Goal: Task Accomplishment & Management: Complete application form

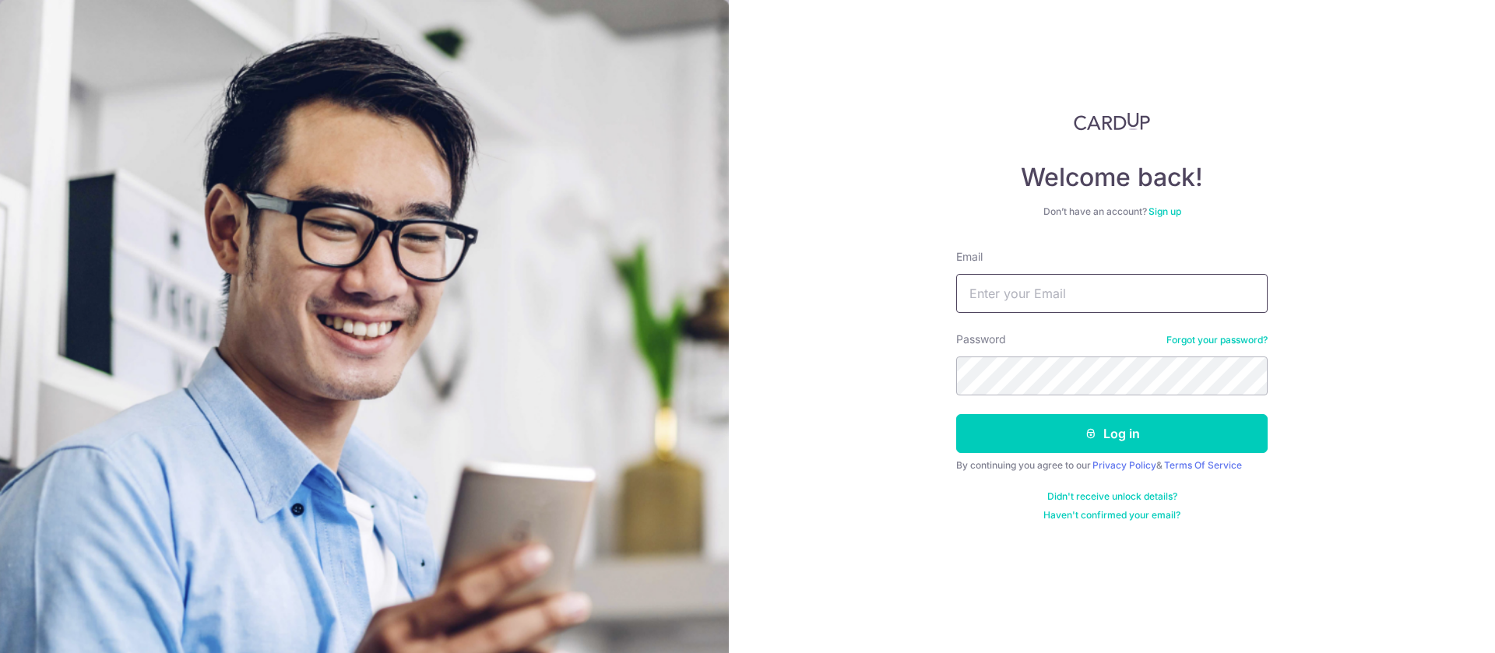
click at [1102, 287] on input "Email" at bounding box center [1111, 293] width 311 height 39
type input "[EMAIL_ADDRESS][DOMAIN_NAME]"
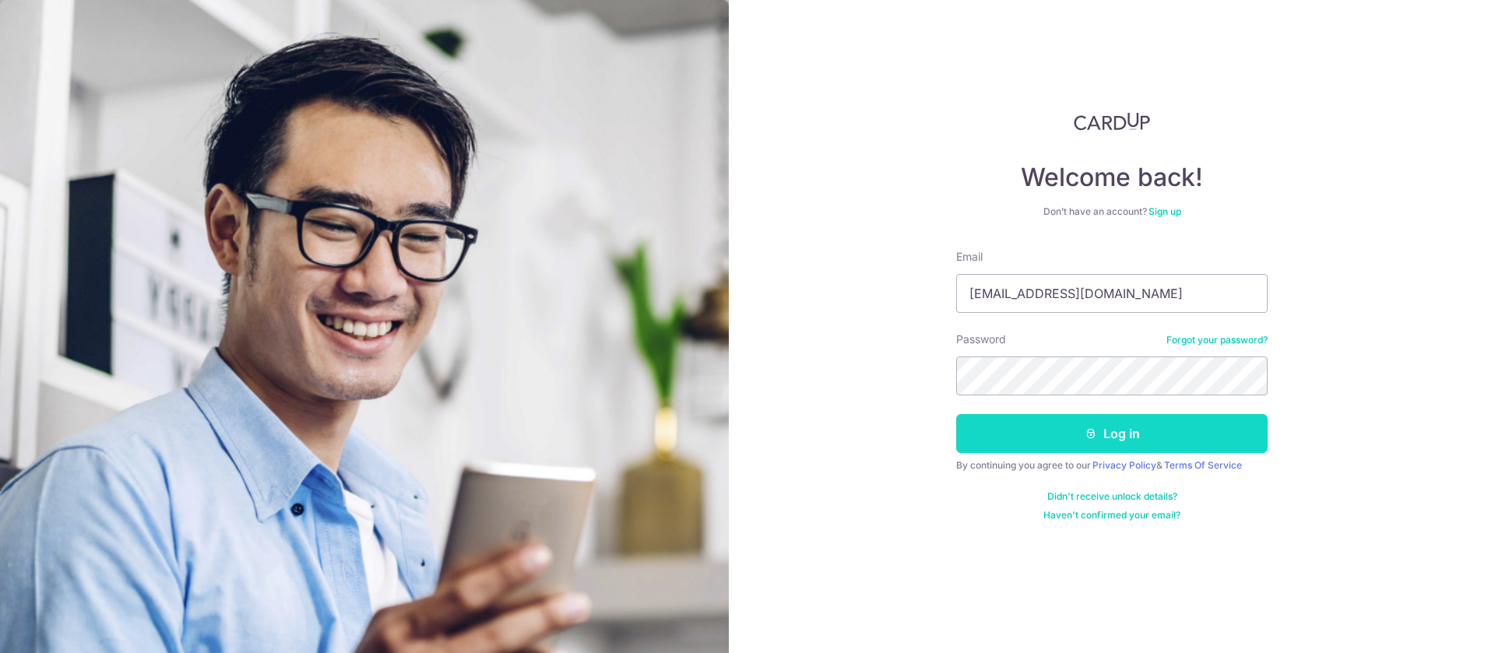
click at [1087, 434] on icon "submit" at bounding box center [1091, 433] width 12 height 12
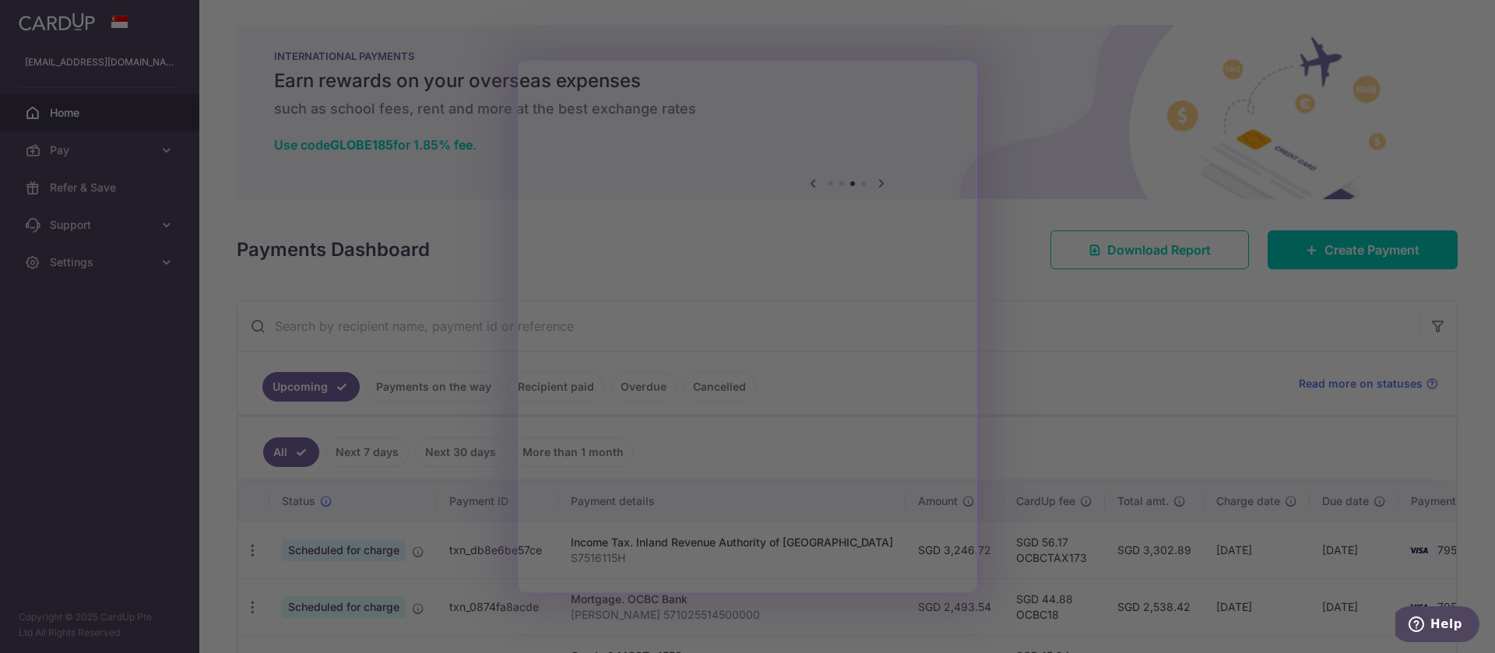
click at [1131, 337] on div at bounding box center [755, 329] width 1510 height 659
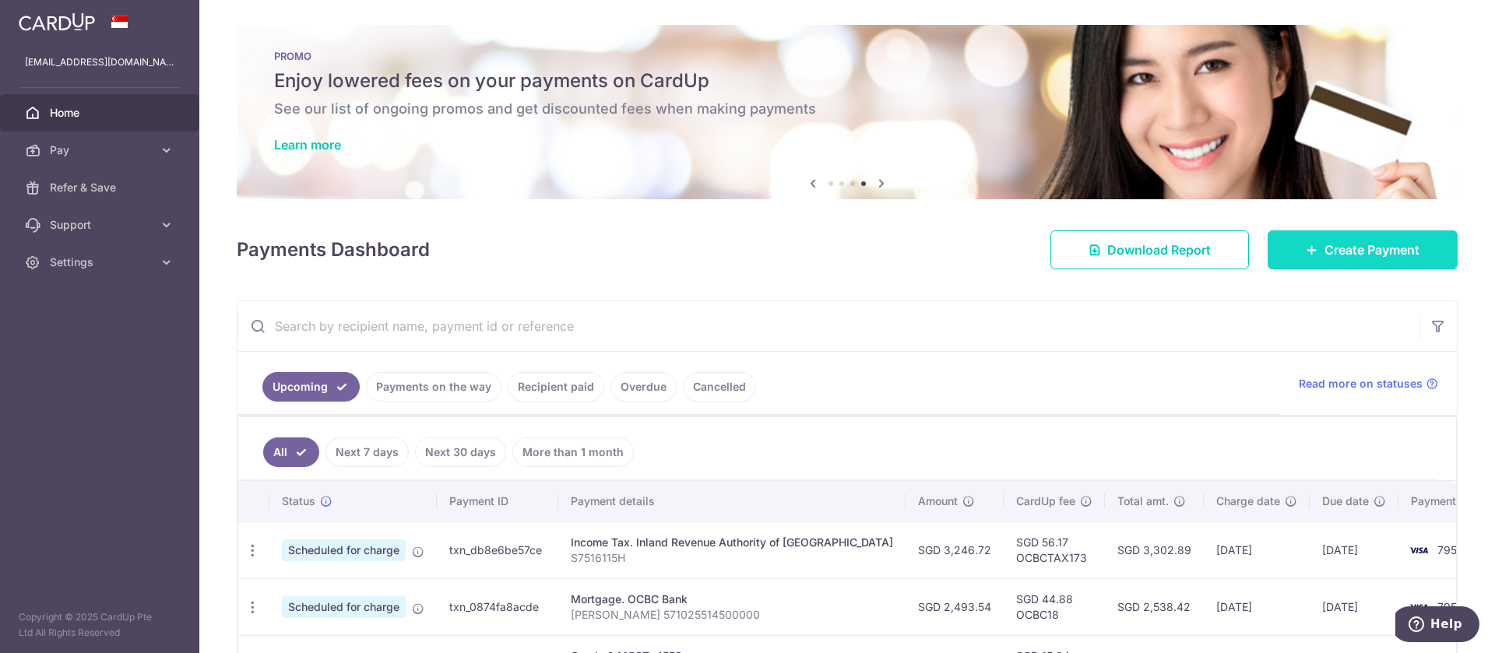
click at [1324, 244] on span "Create Payment" at bounding box center [1371, 250] width 95 height 19
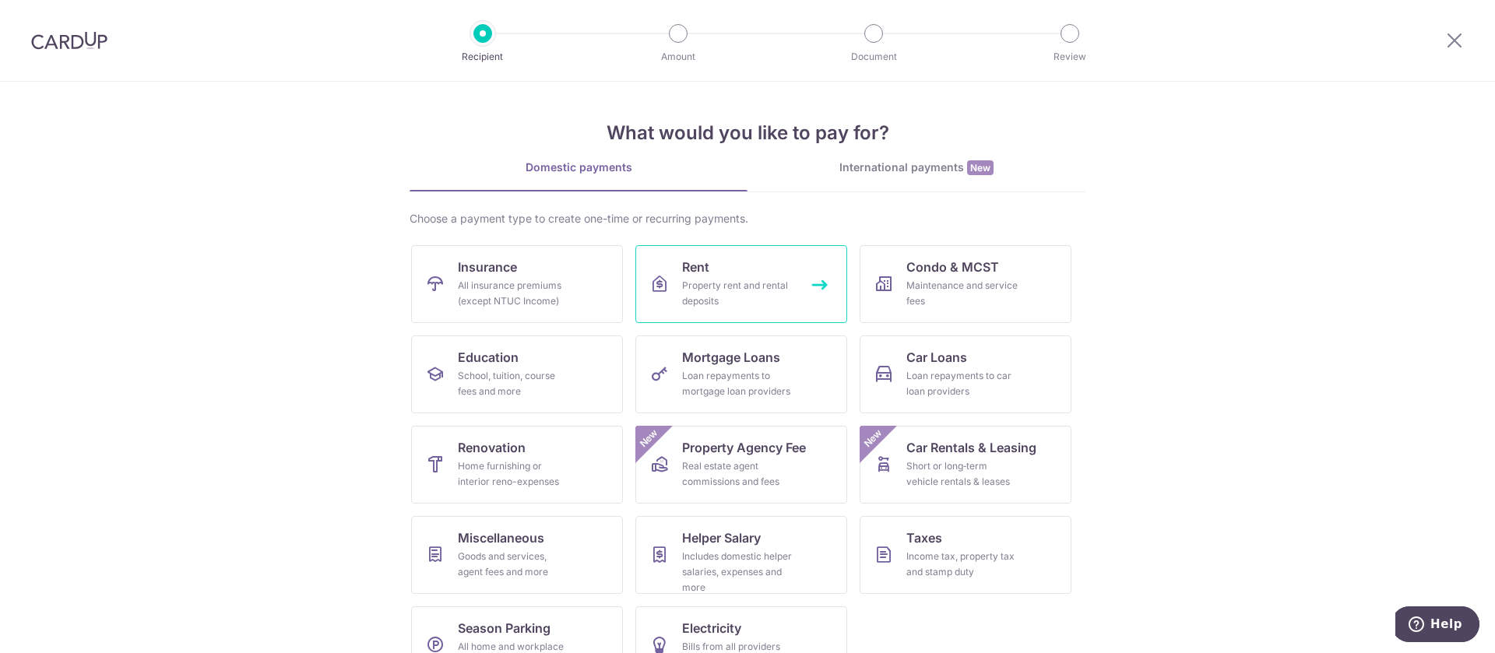
click at [727, 291] on div "Property rent and rental deposits" at bounding box center [738, 293] width 112 height 31
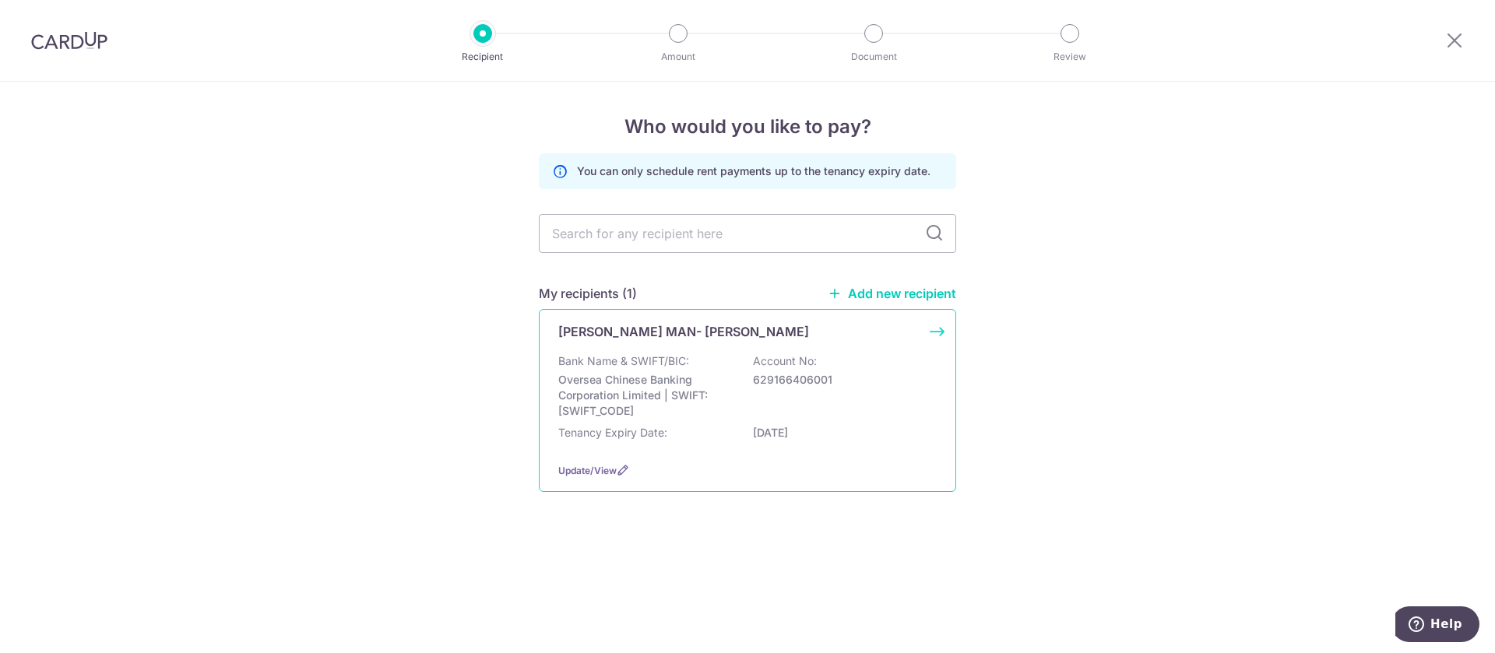
click at [905, 365] on div "Bank Name & SWIFT/BIC: Oversea Chinese Banking Corporation Limited | SWIFT: OCB…" at bounding box center [747, 385] width 378 height 65
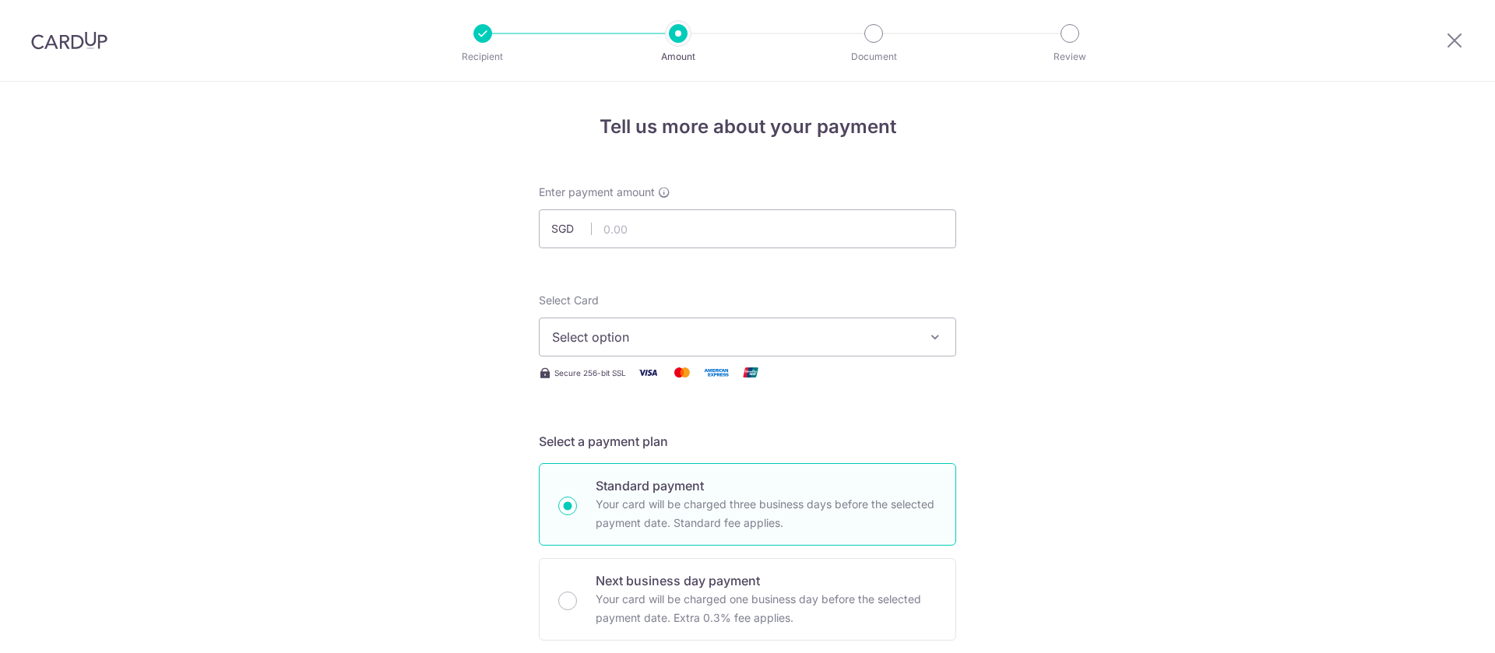
scroll to position [117, 0]
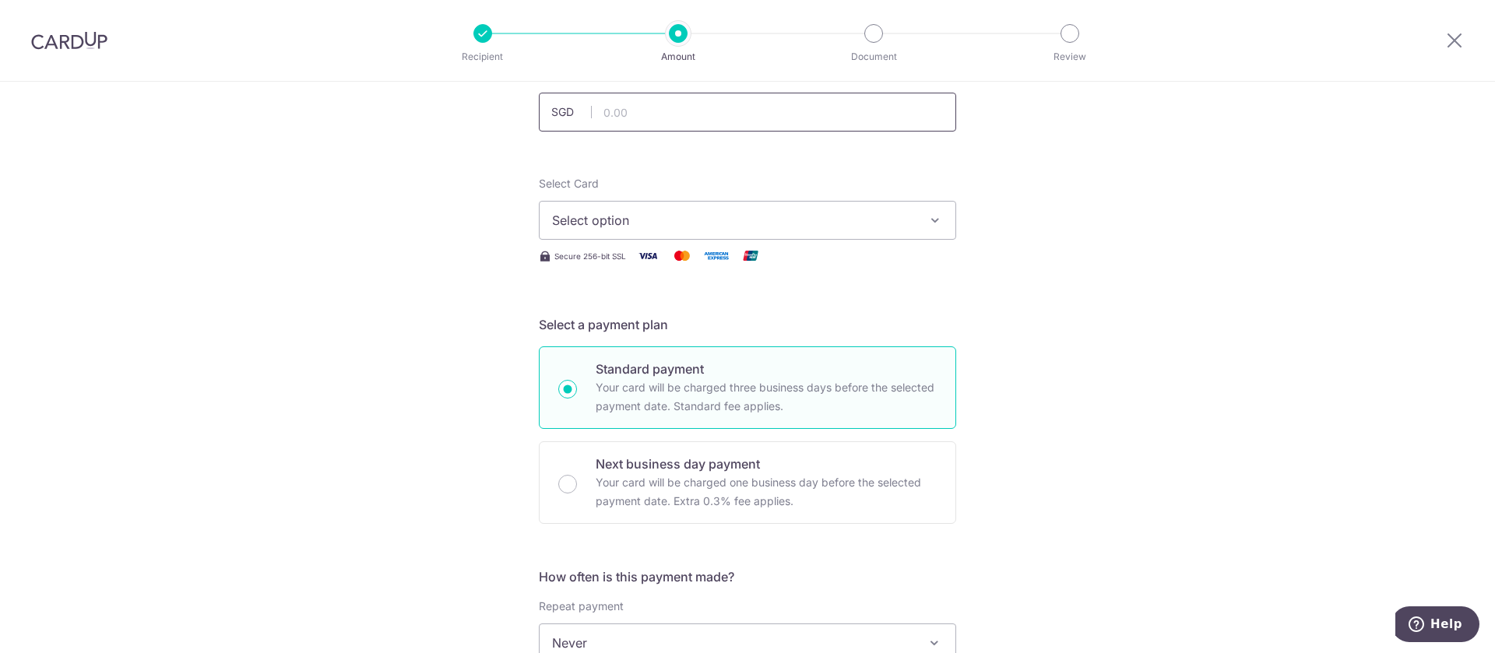
click at [647, 122] on input "text" at bounding box center [747, 112] width 417 height 39
type input "6,300.00"
click at [933, 217] on icon "button" at bounding box center [935, 221] width 16 height 16
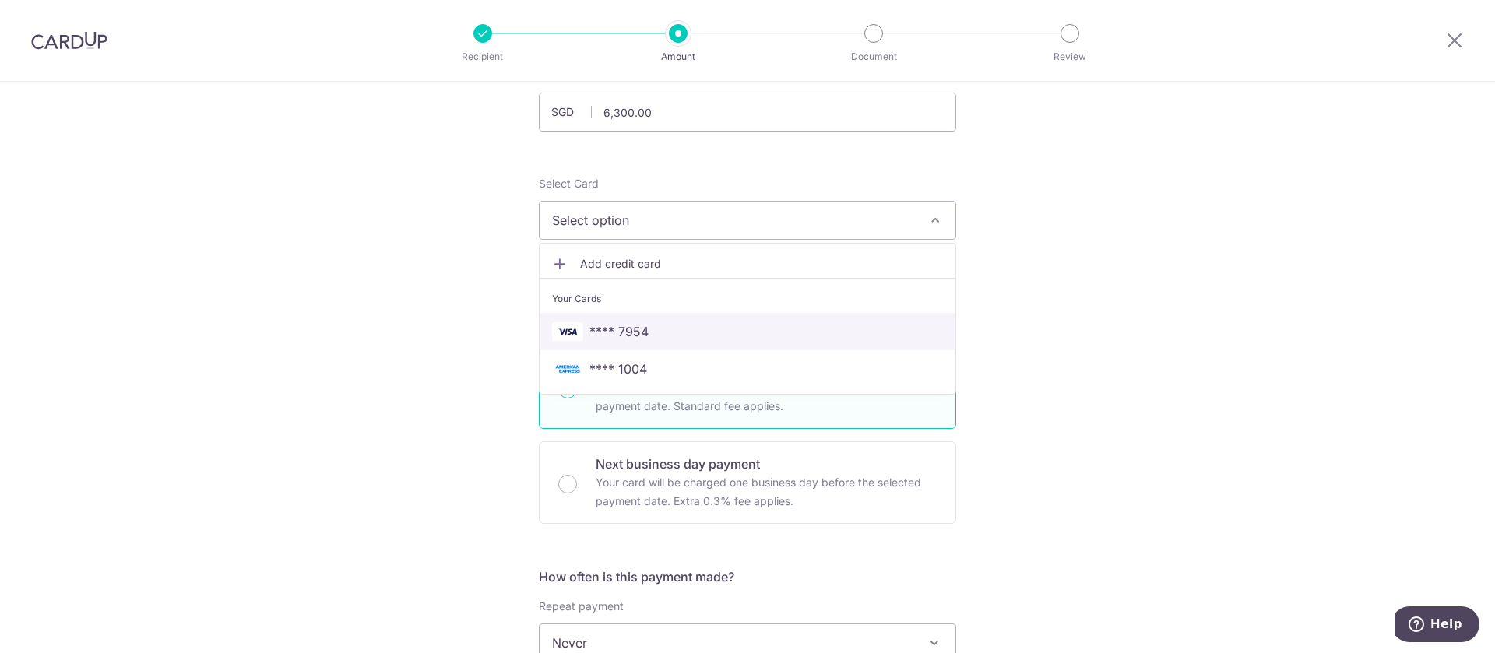
click at [646, 332] on span "**** 7954" at bounding box center [747, 331] width 391 height 19
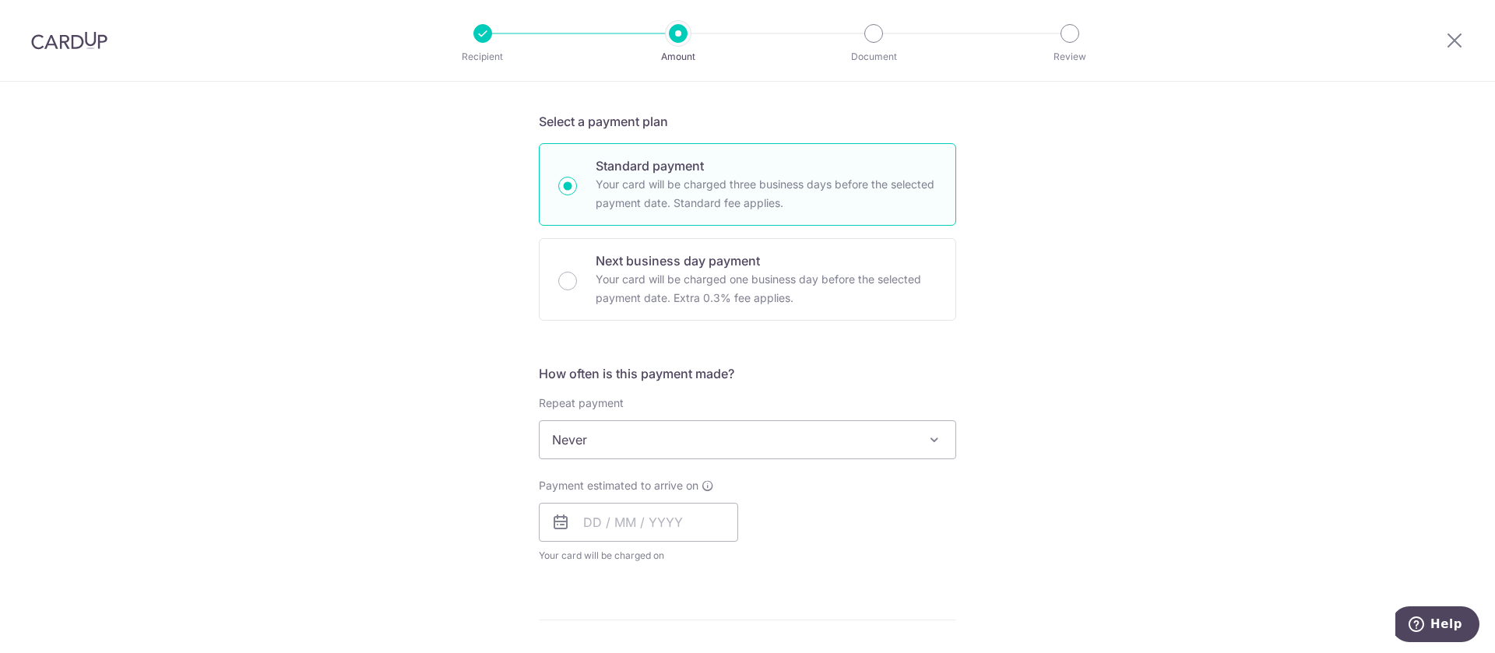
scroll to position [350, 0]
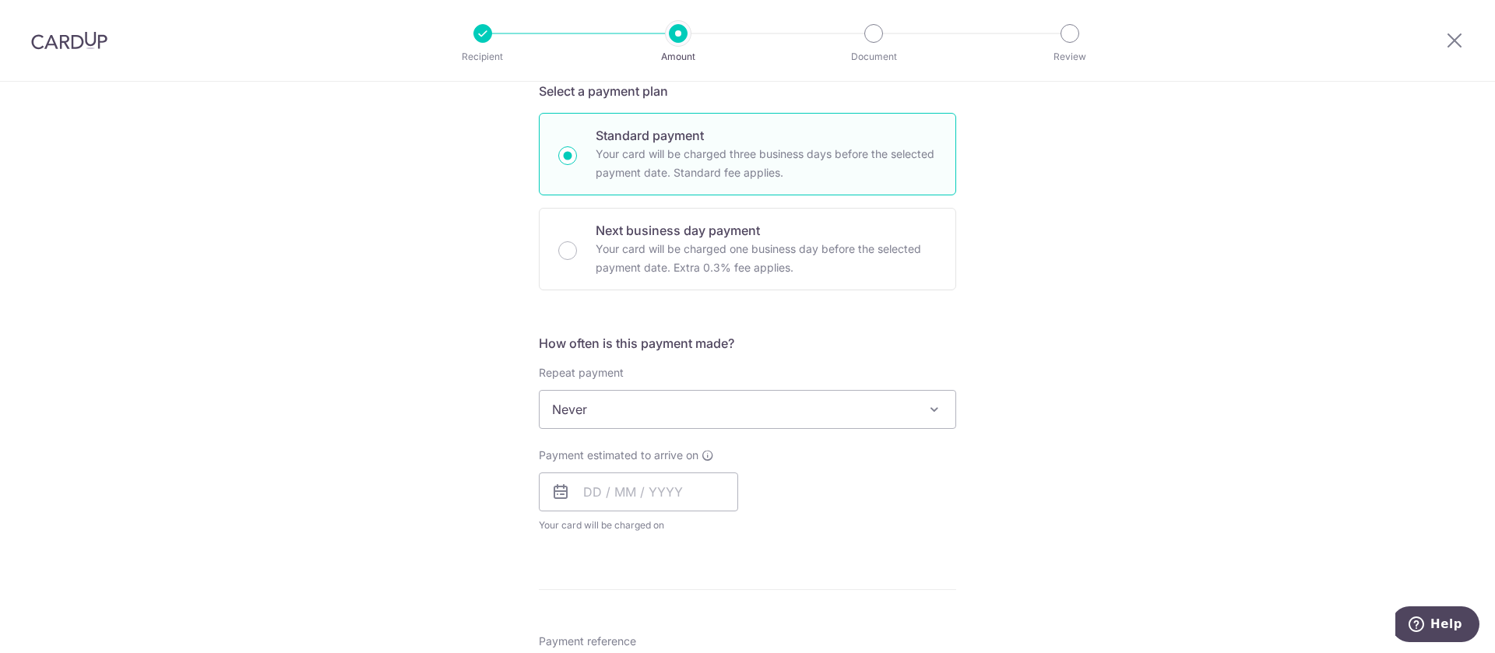
click at [934, 398] on span "Never" at bounding box center [748, 409] width 416 height 37
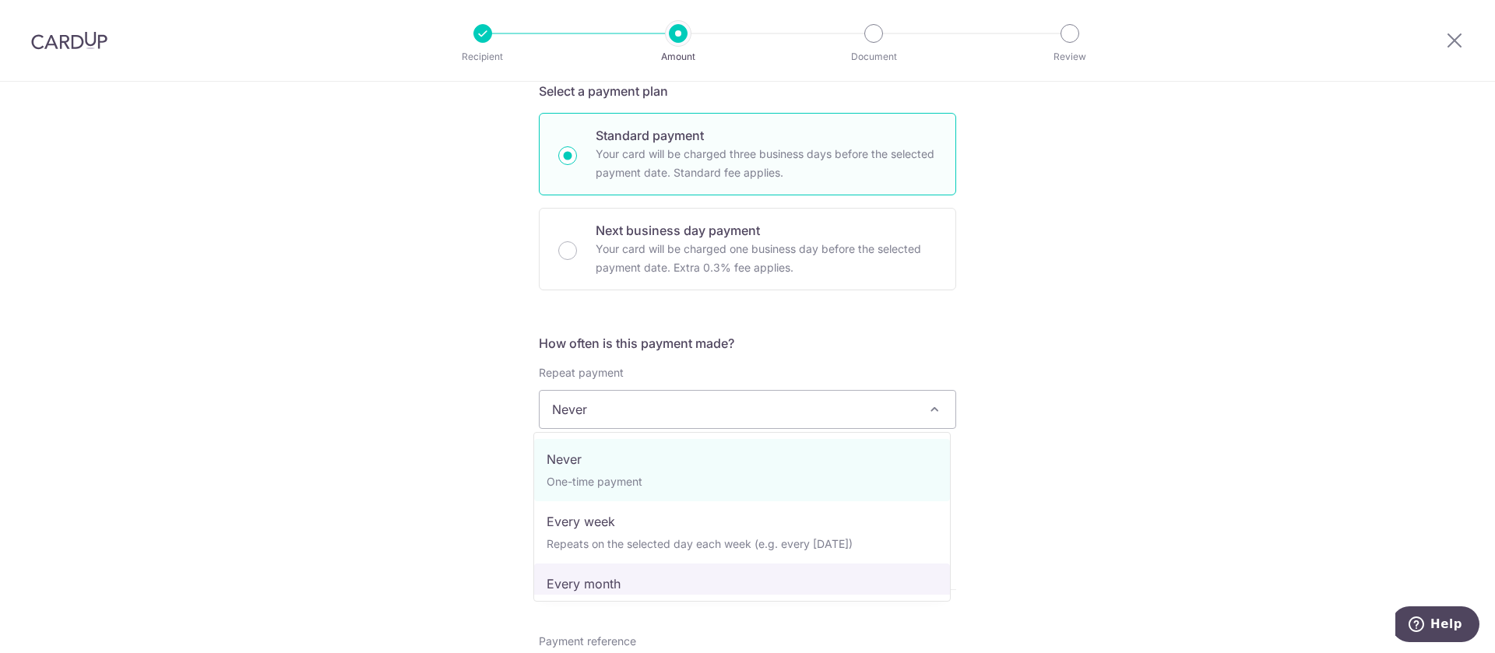
select select "3"
type input "31/07/2027"
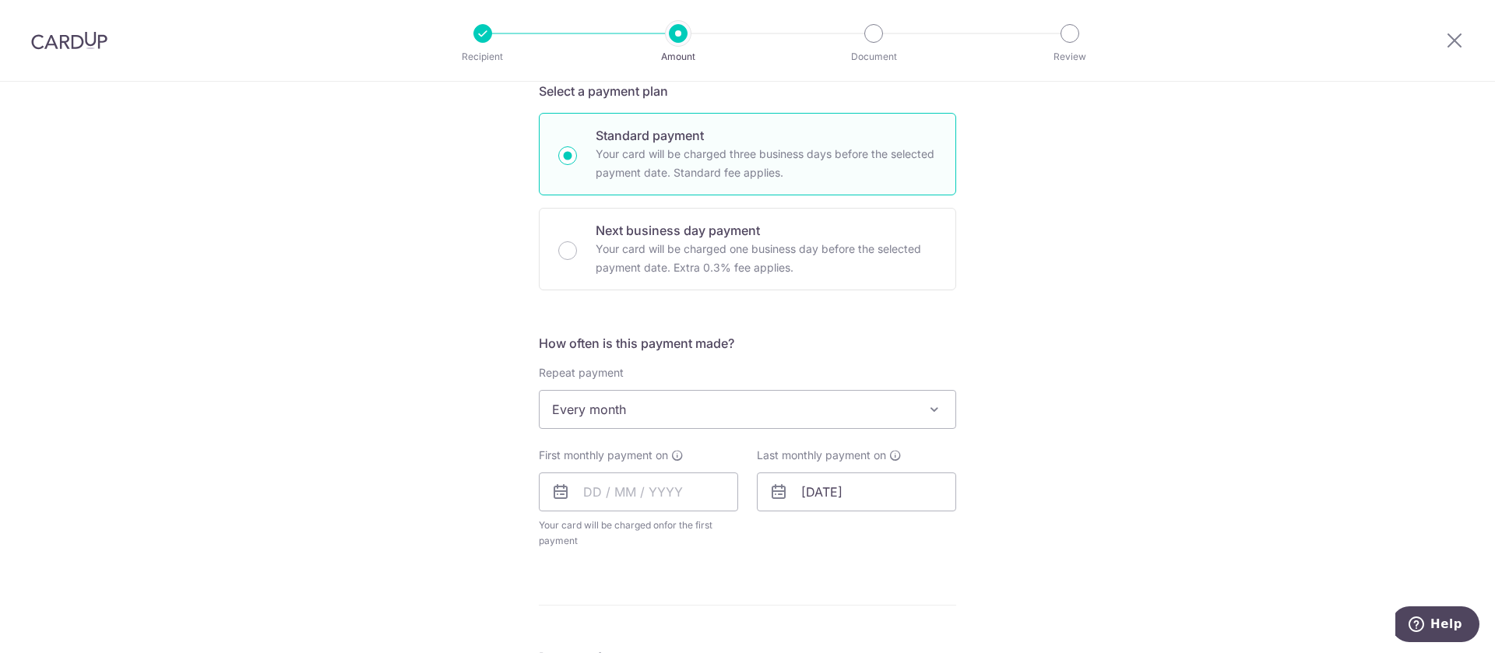
click at [1197, 438] on div "Tell us more about your payment Enter payment amount SGD 6,300.00 6300.00 Selec…" at bounding box center [747, 443] width 1495 height 1424
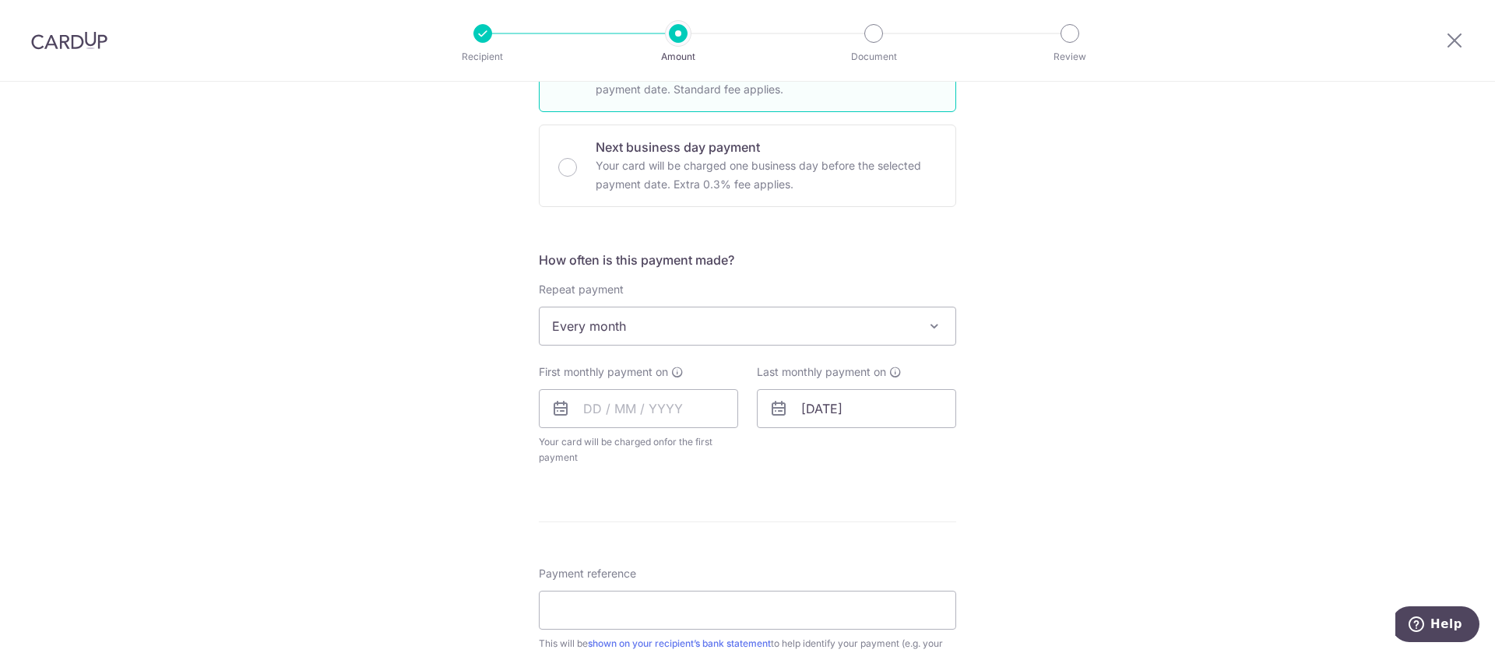
scroll to position [467, 0]
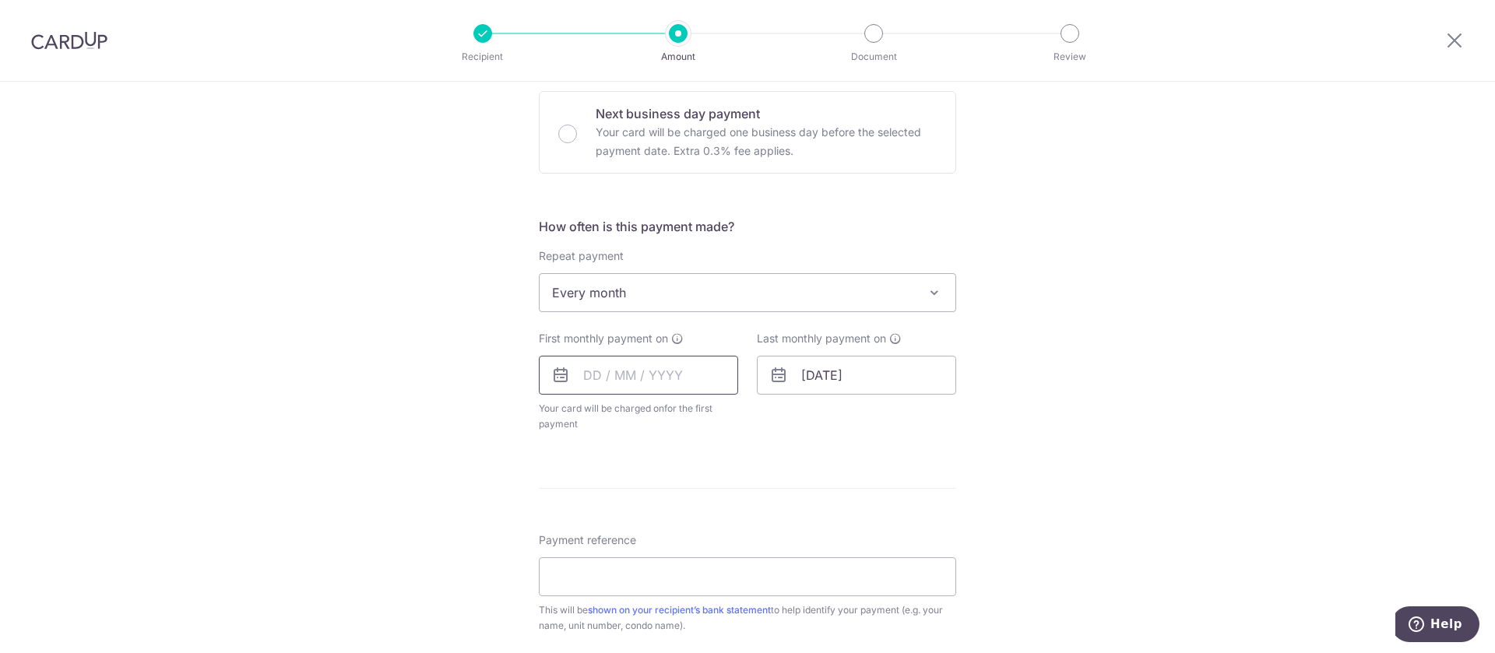
click at [581, 378] on input "text" at bounding box center [638, 375] width 199 height 39
click at [1133, 473] on div "Tell us more about your payment Enter payment amount SGD 6,300.00 6300.00 Selec…" at bounding box center [747, 327] width 1495 height 1424
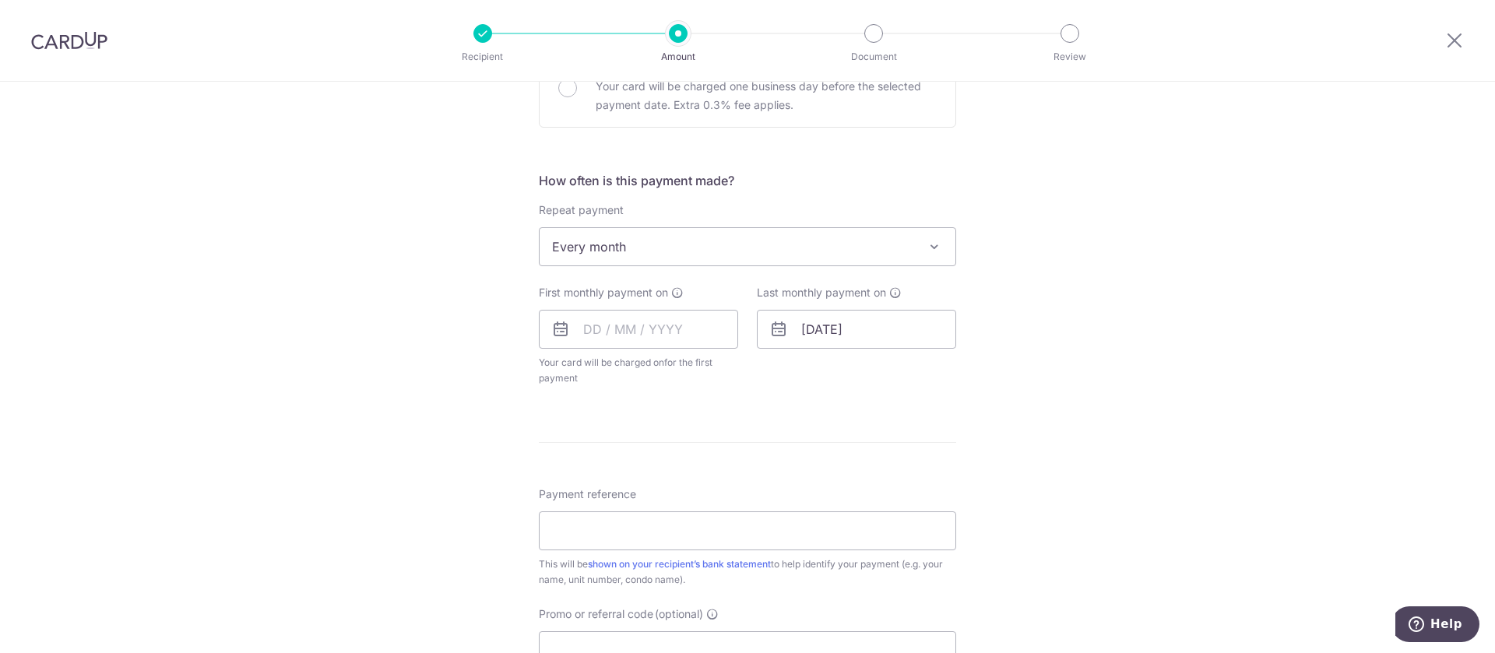
scroll to position [584, 0]
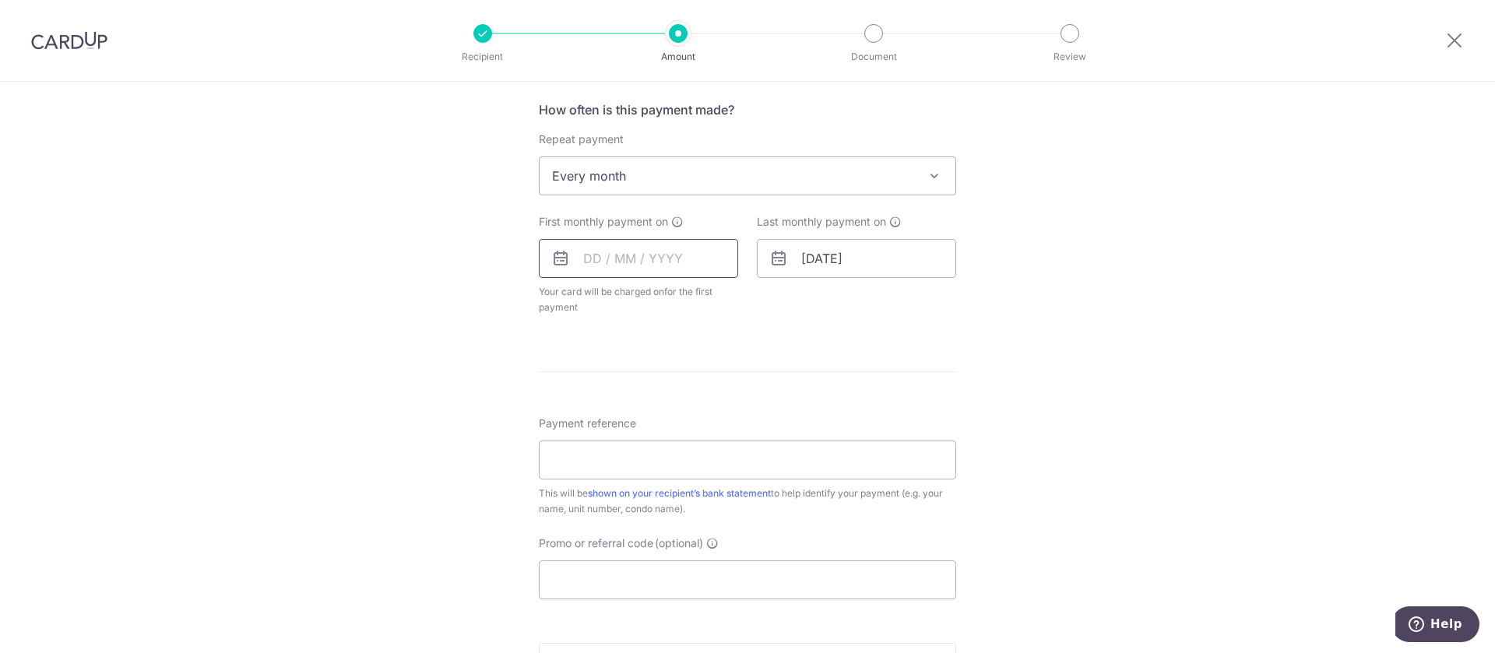
click at [717, 266] on input "text" at bounding box center [638, 258] width 199 height 39
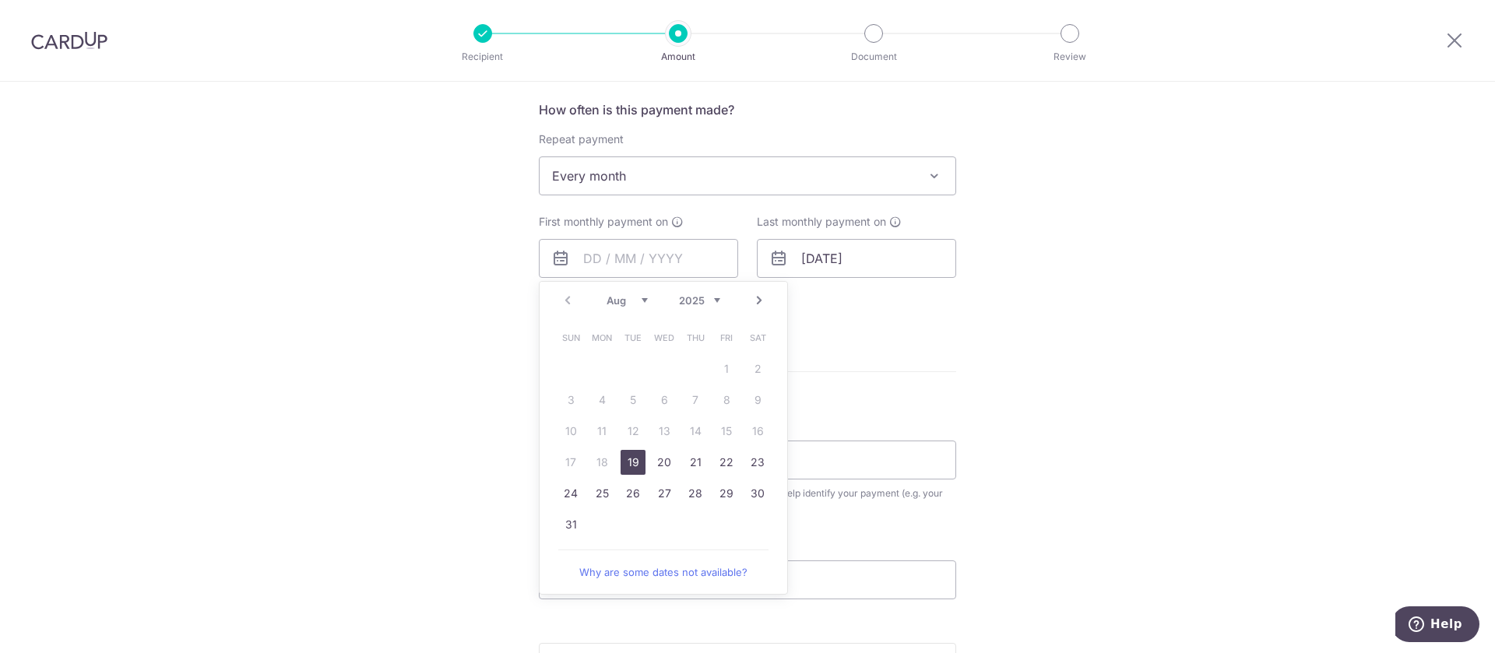
click at [758, 303] on link "Next" at bounding box center [759, 300] width 19 height 19
click at [594, 367] on link "1" at bounding box center [601, 369] width 25 height 25
type input "[DATE]"
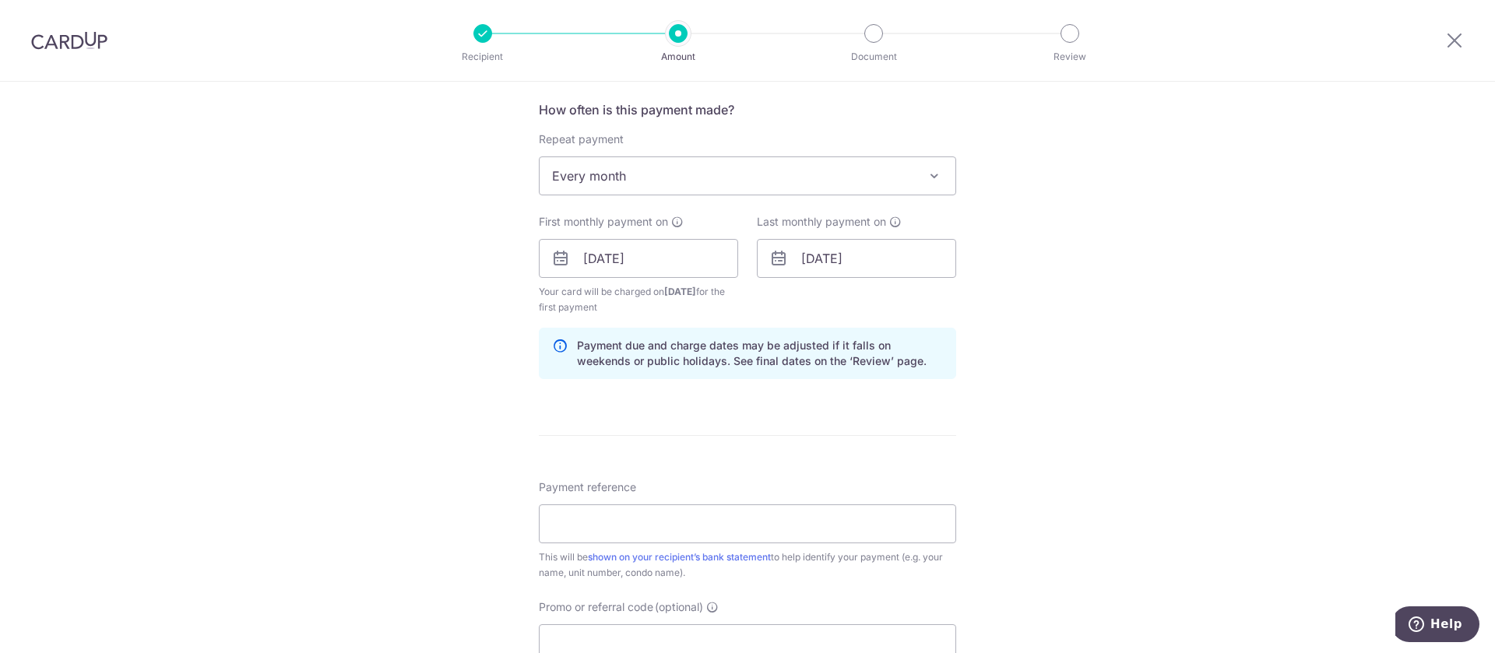
click at [983, 297] on div "Tell us more about your payment Enter payment amount SGD 6,300.00 6300.00 Selec…" at bounding box center [747, 242] width 1495 height 1488
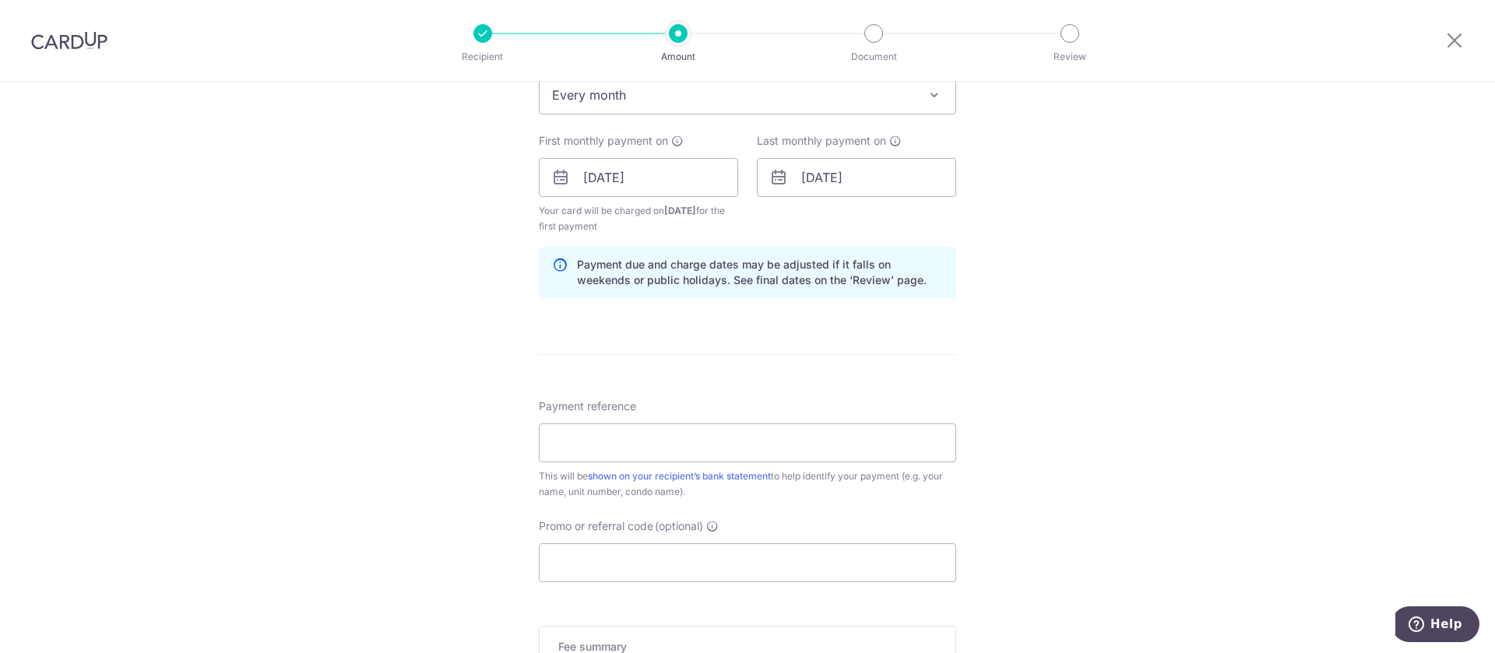
scroll to position [701, 0]
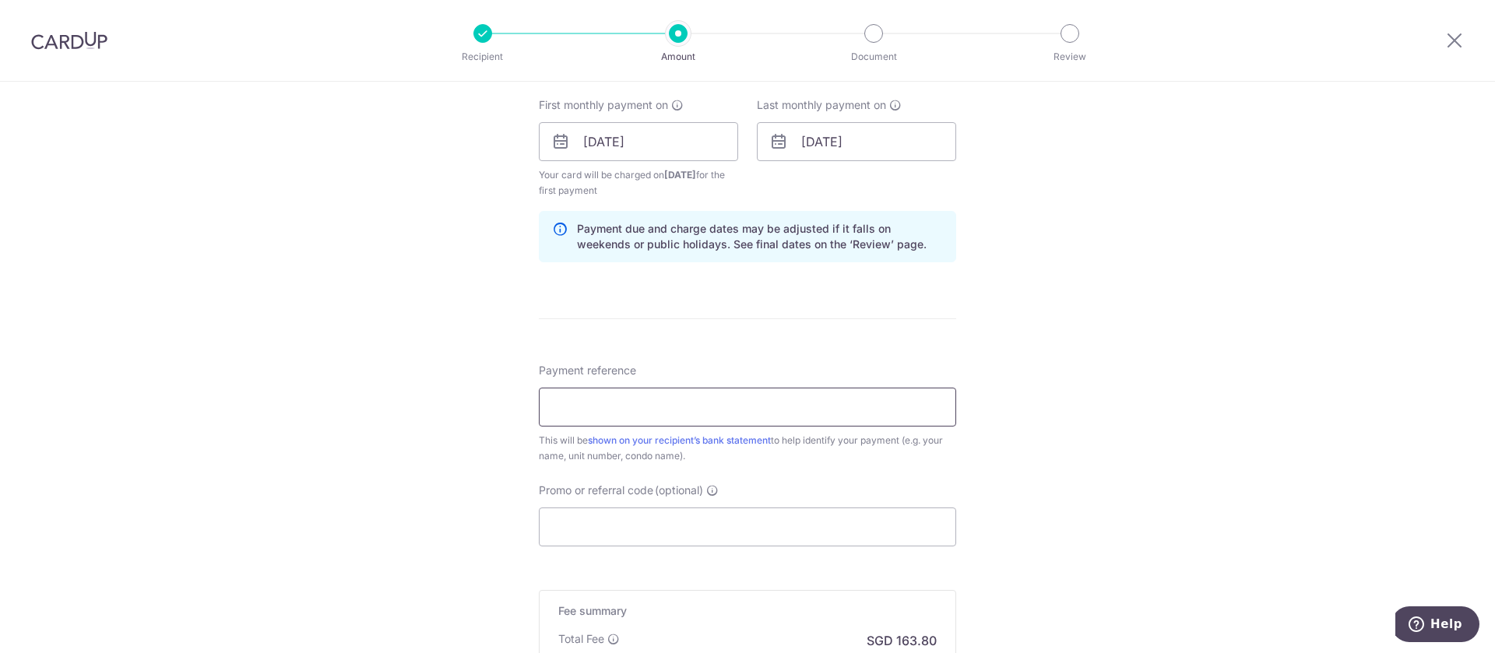
click at [891, 394] on input "Payment reference" at bounding box center [747, 407] width 417 height 39
type input "S7516115H"
click at [1118, 412] on div "Tell us more about your payment Enter payment amount SGD 6,300.00 6300.00 Selec…" at bounding box center [747, 125] width 1495 height 1488
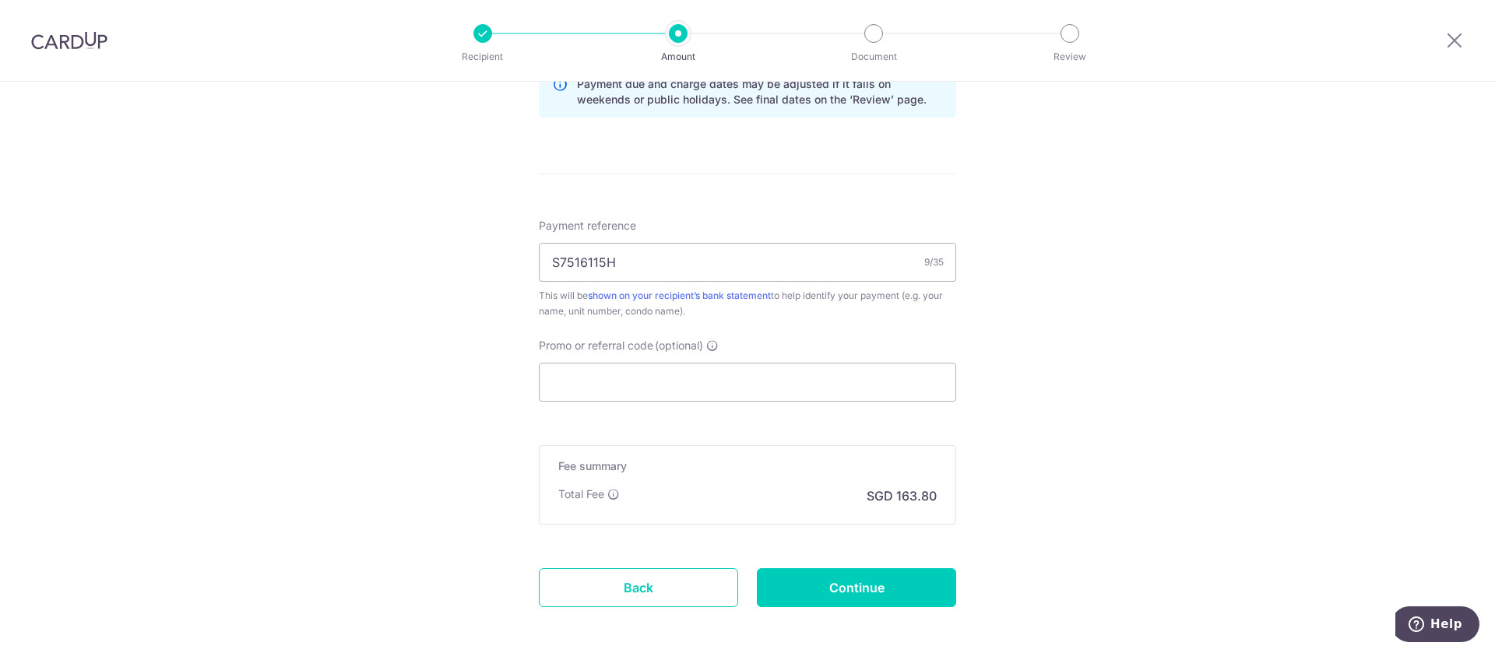
scroll to position [916, 0]
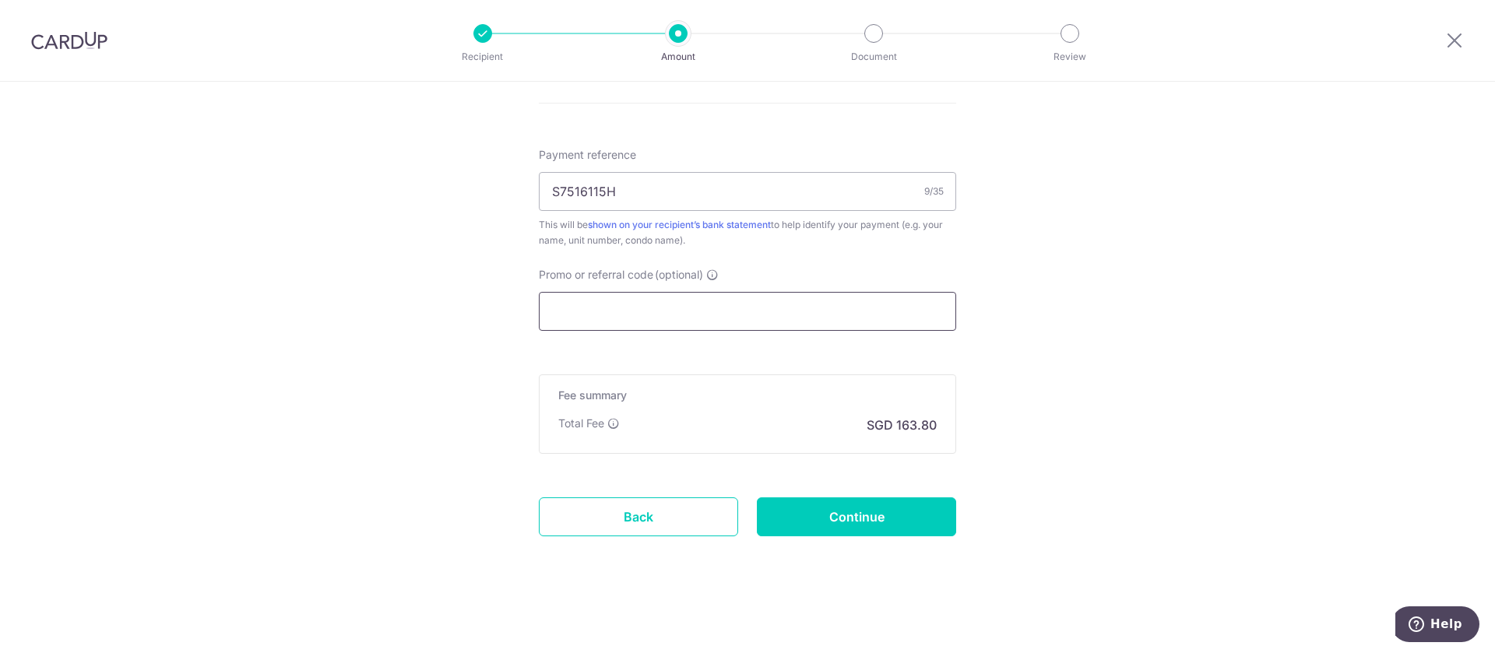
click at [730, 312] on input "Promo or referral code (optional)" at bounding box center [747, 311] width 417 height 39
paste input "SAVERENT179"
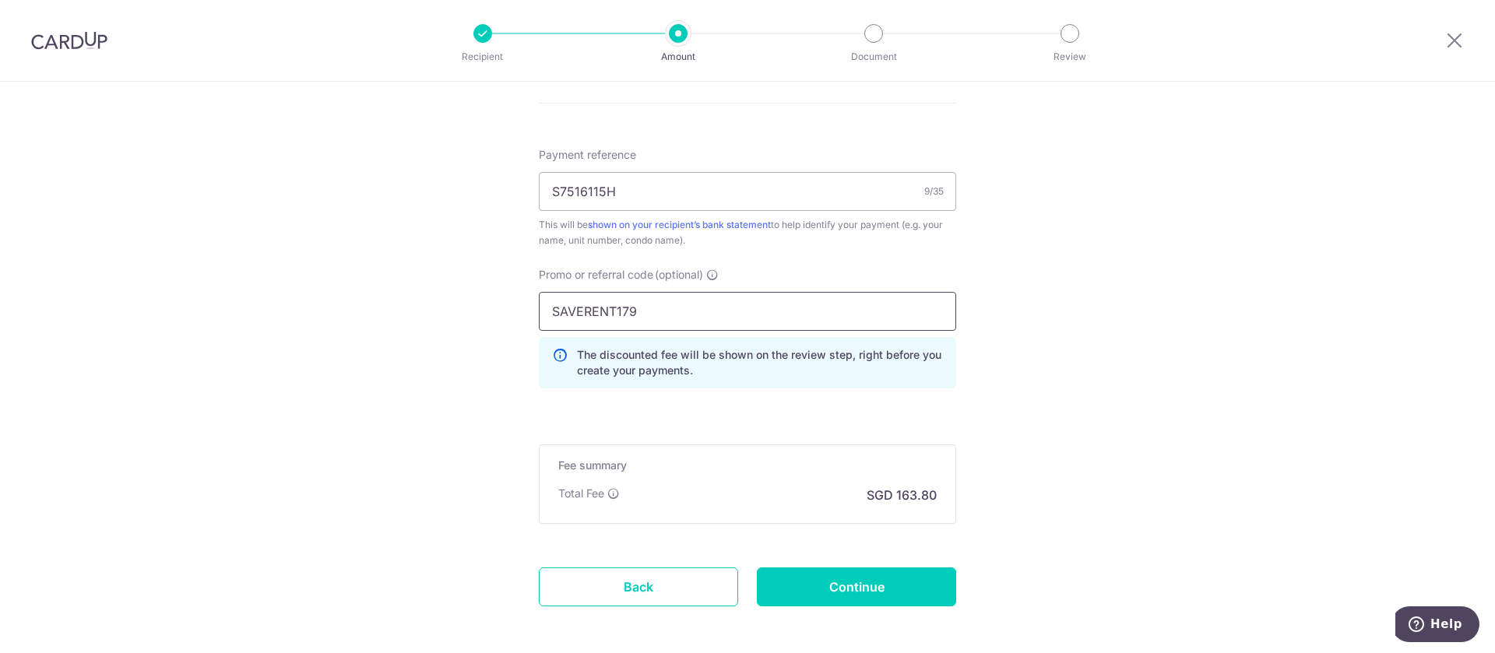
type input "SAVERENT179"
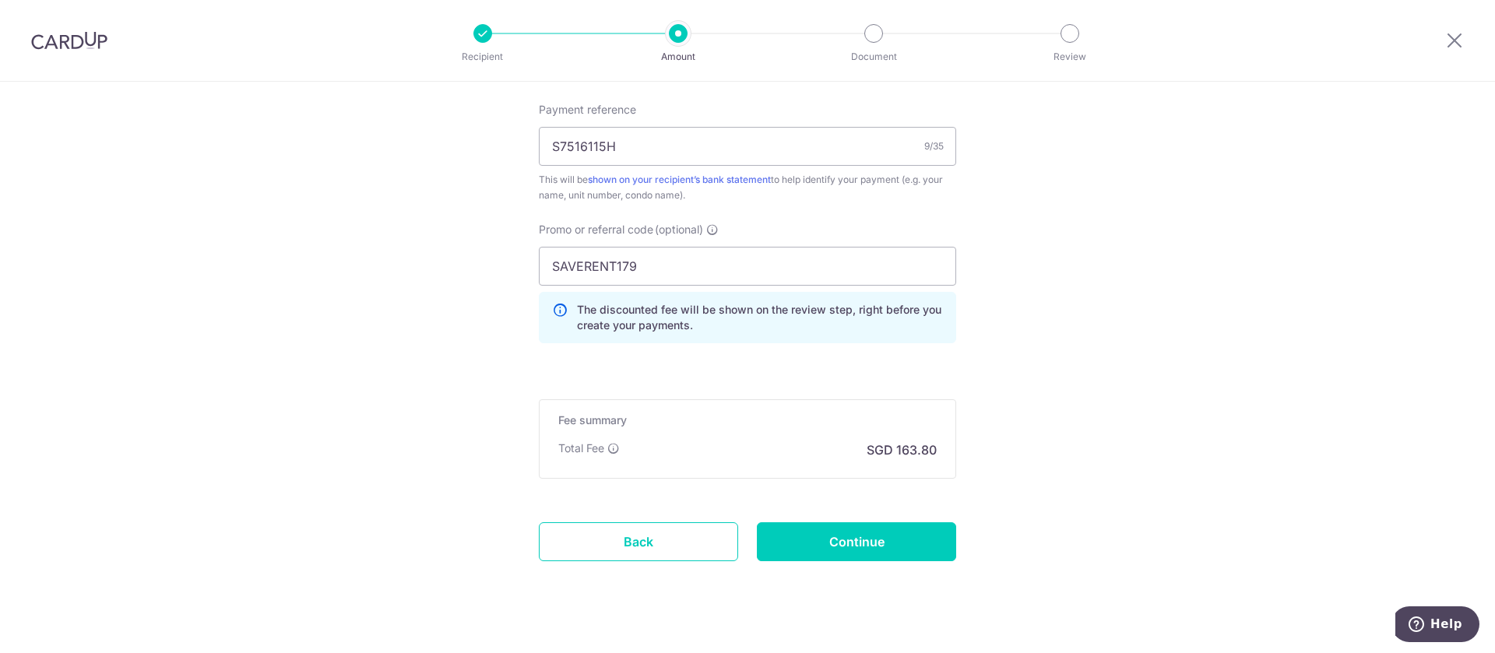
scroll to position [986, 0]
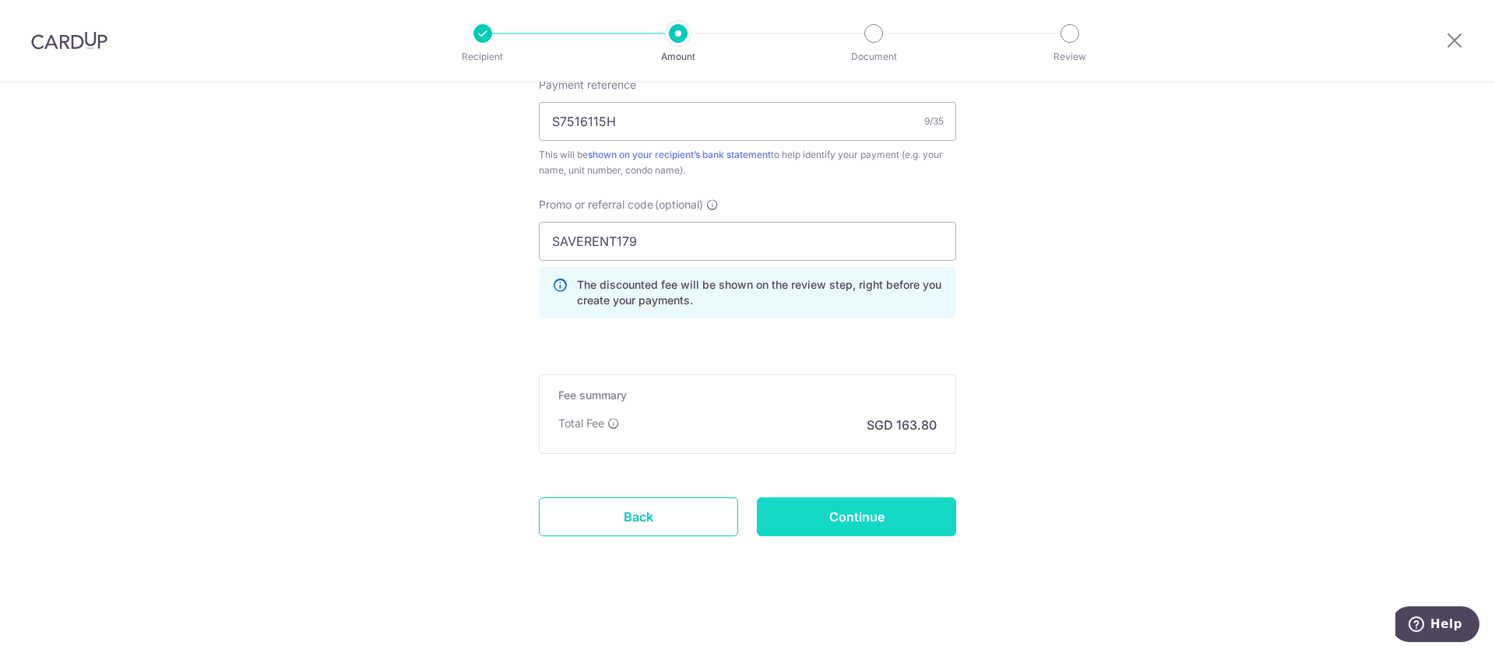
click at [861, 510] on input "Continue" at bounding box center [856, 517] width 199 height 39
type input "Create Schedule"
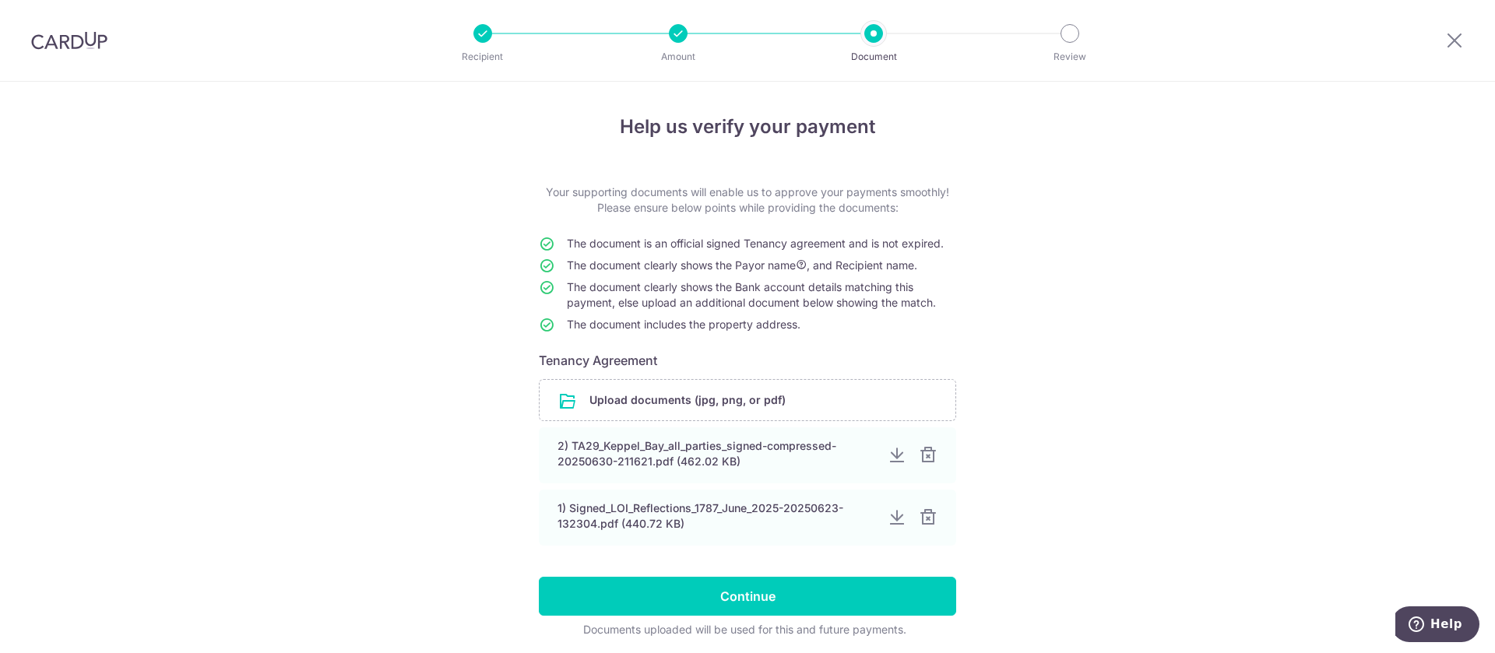
scroll to position [58, 0]
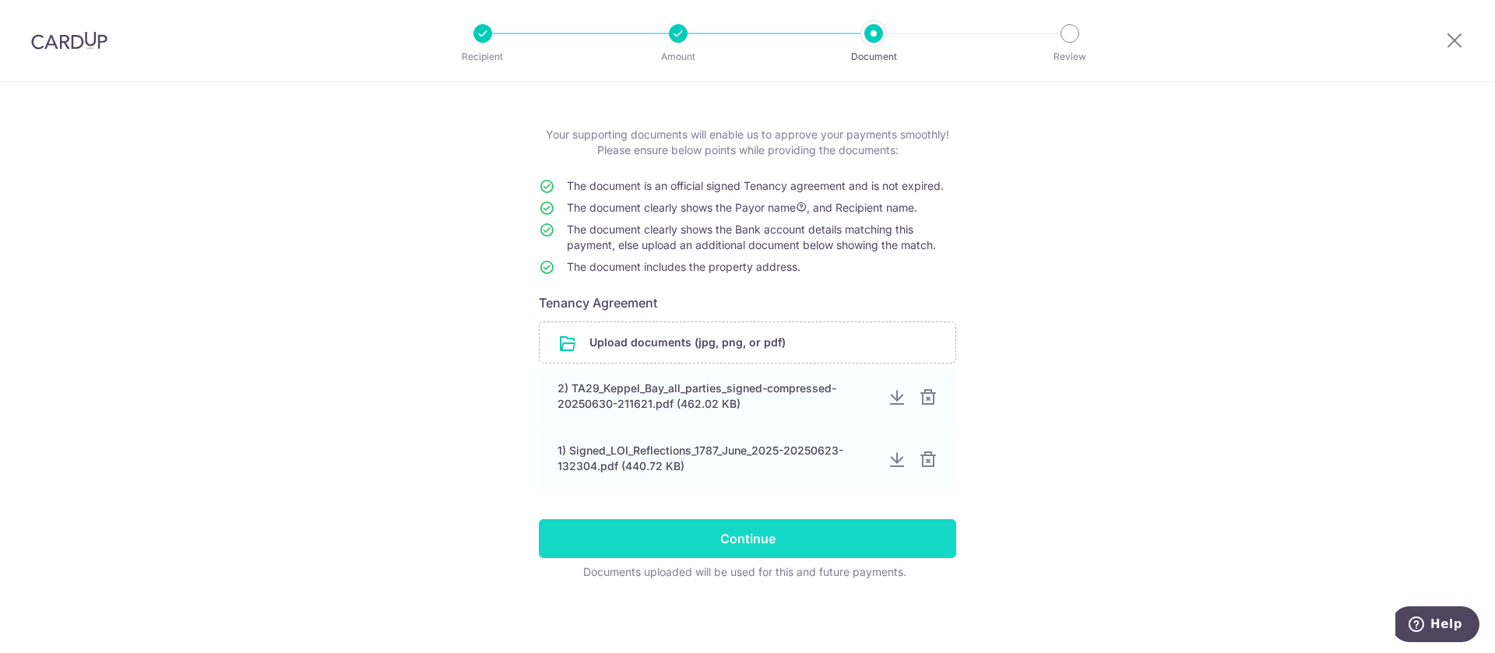
click at [778, 530] on input "Continue" at bounding box center [747, 538] width 417 height 39
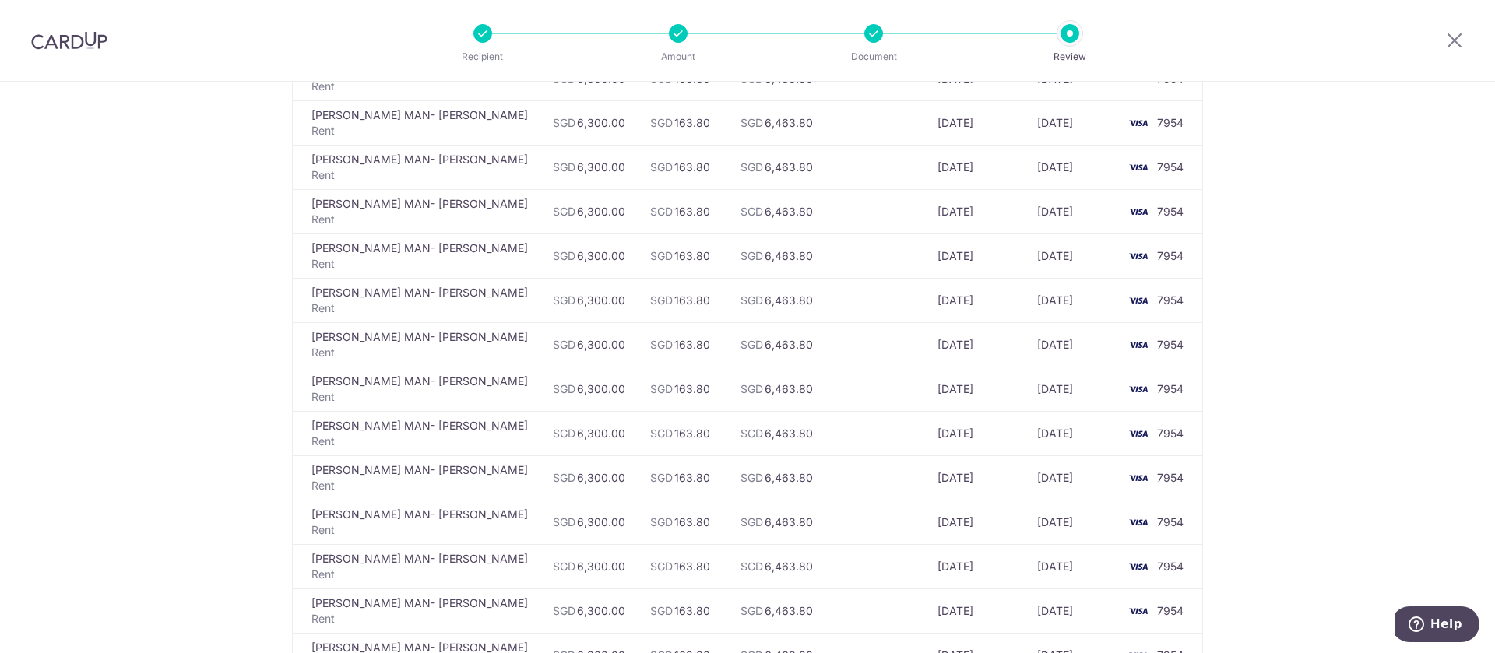
scroll to position [871, 0]
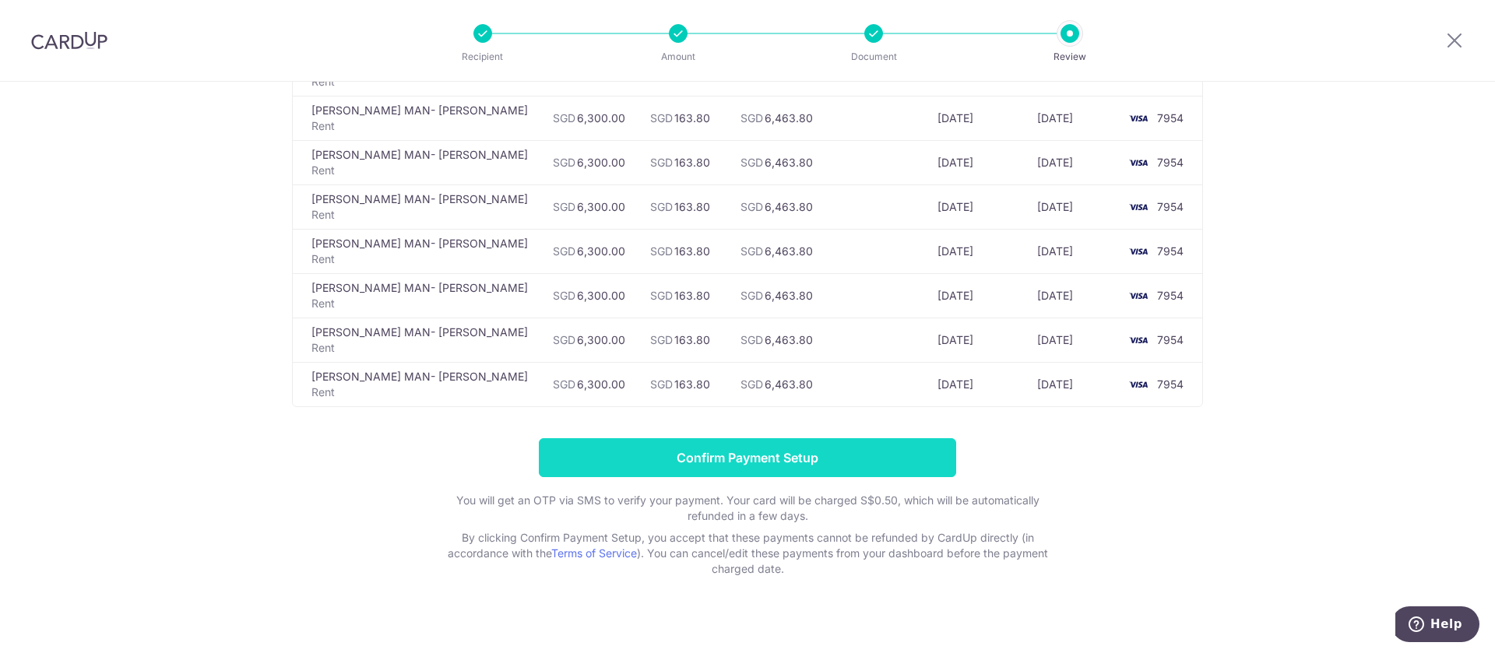
click at [655, 438] on input "Confirm Payment Setup" at bounding box center [747, 457] width 417 height 39
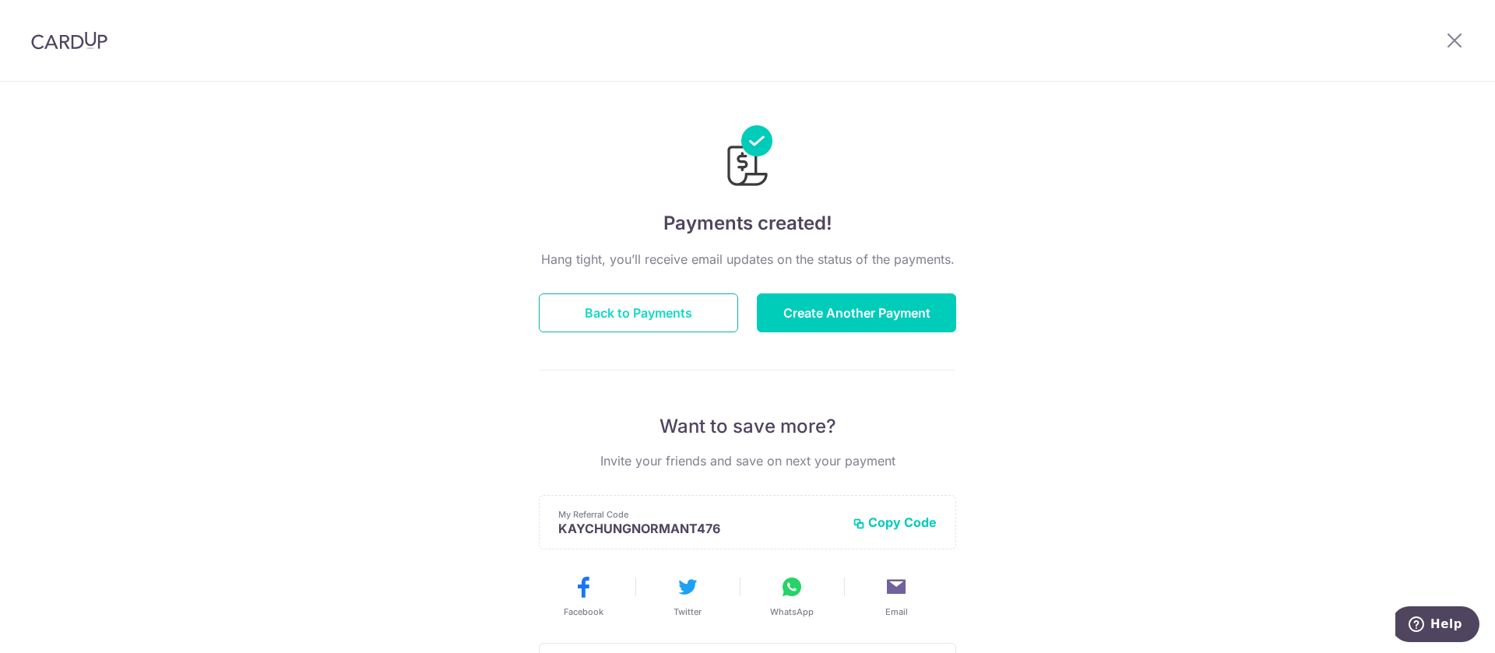
click at [638, 316] on button "Back to Payments" at bounding box center [638, 313] width 199 height 39
